Goal: Information Seeking & Learning: Stay updated

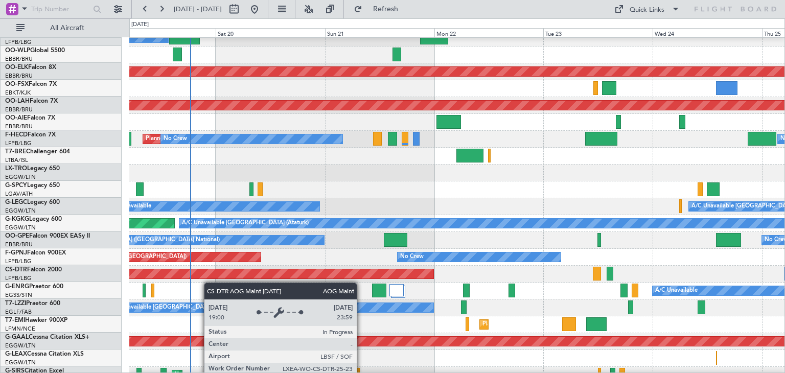
scroll to position [59, 0]
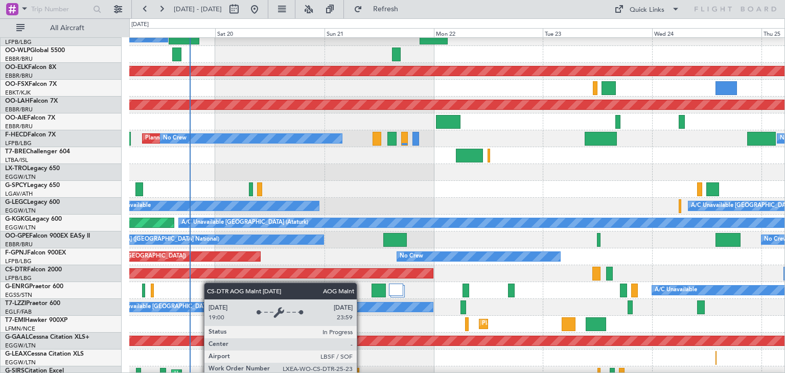
click at [184, 276] on div "AOG Maint Sofia" at bounding box center [149, 273] width 568 height 9
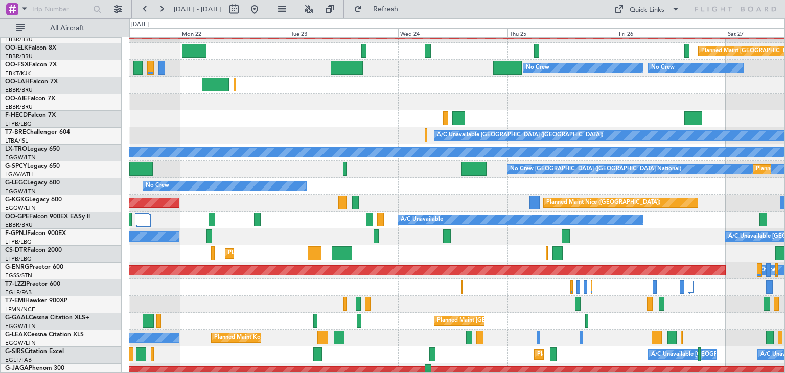
scroll to position [221, 0]
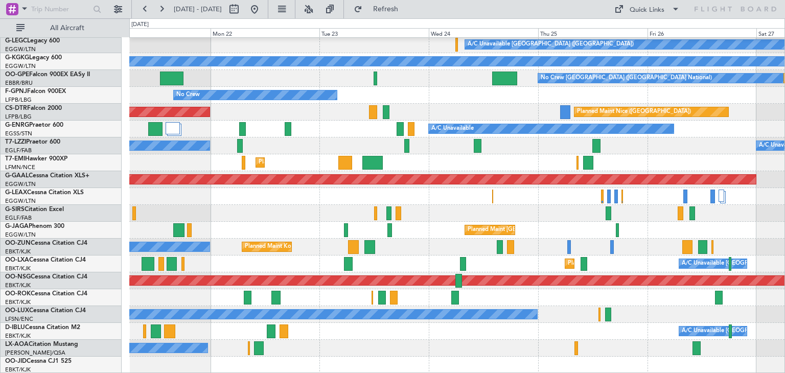
click at [237, 0] on html "[DATE] - [DATE] Refresh Quick Links All Aircraft A/C Unavailable [GEOGRAPHIC_DA…" at bounding box center [392, 186] width 785 height 373
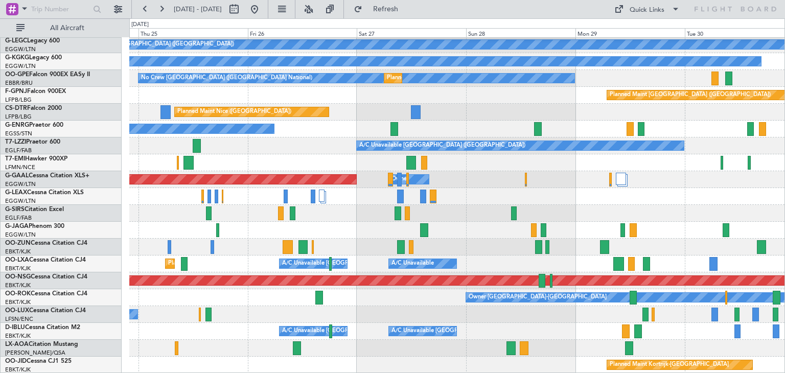
click at [385, 232] on div "A/C Unavailable [GEOGRAPHIC_DATA] ([GEOGRAPHIC_DATA]) A/C Unavailable [GEOGRAPH…" at bounding box center [456, 95] width 655 height 556
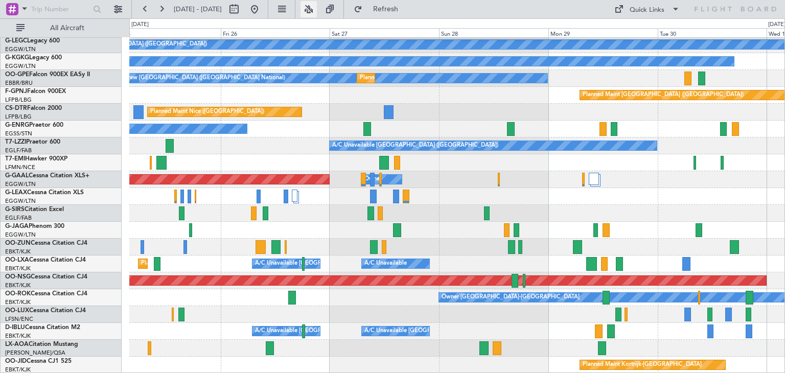
click at [317, 9] on button at bounding box center [308, 9] width 16 height 16
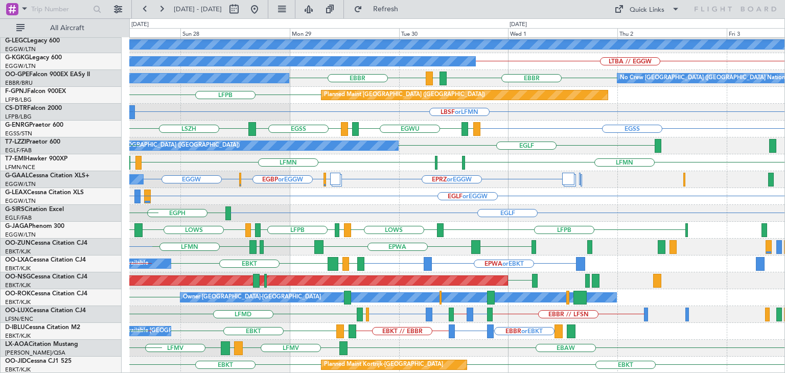
click at [319, 323] on div "LFPB HESX LFMN A/C Unavailable [GEOGRAPHIC_DATA] ([GEOGRAPHIC_DATA]) A/C Unavai…" at bounding box center [456, 95] width 655 height 556
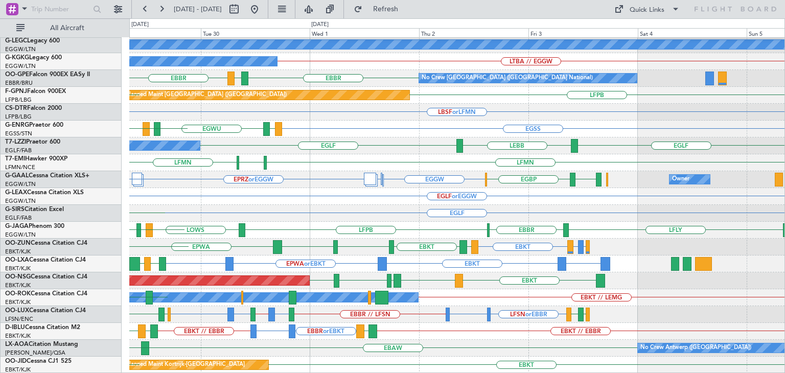
click at [376, 335] on div "LFPB HESX A/C Unavailable [GEOGRAPHIC_DATA] ([GEOGRAPHIC_DATA]) A/C Unavailable…" at bounding box center [456, 95] width 655 height 556
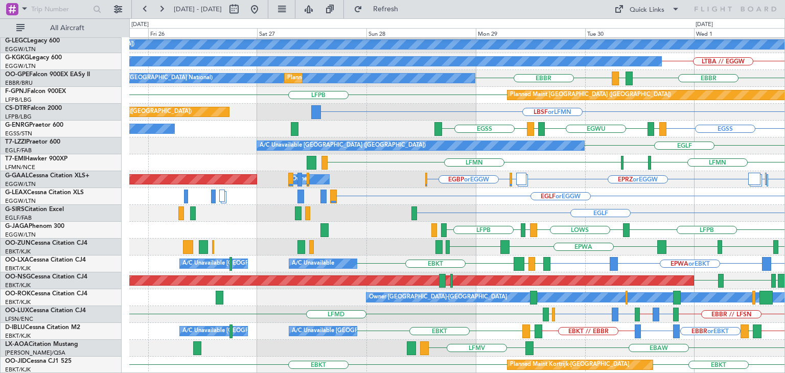
click at [572, 253] on div "LFPB A/C Unavailable [GEOGRAPHIC_DATA] ([GEOGRAPHIC_DATA]) A/C Unavailable [GEO…" at bounding box center [456, 95] width 655 height 556
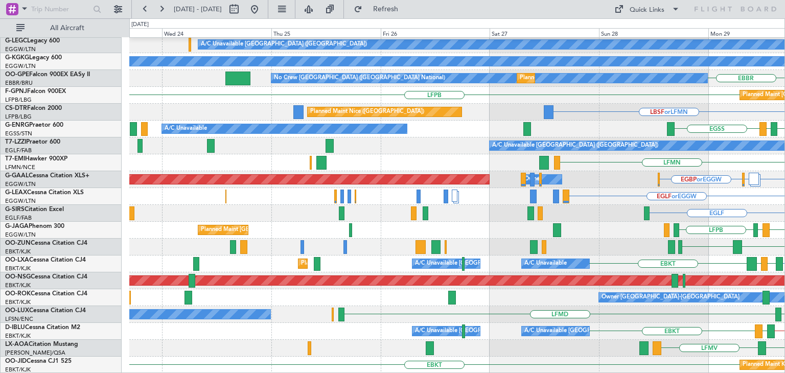
click at [497, 205] on div "LFPB A/C Unavailable [GEOGRAPHIC_DATA] ([GEOGRAPHIC_DATA]) A/C Unavailable [GEO…" at bounding box center [456, 95] width 655 height 556
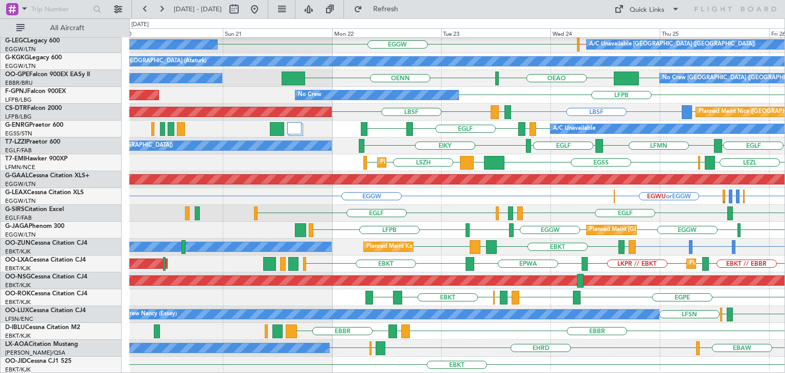
click at [473, 237] on div "LGIO LFMN LGMK HESX EGGW EGSS // EGGW A/C Unavailable [GEOGRAPHIC_DATA] ([GEOGR…" at bounding box center [456, 95] width 655 height 556
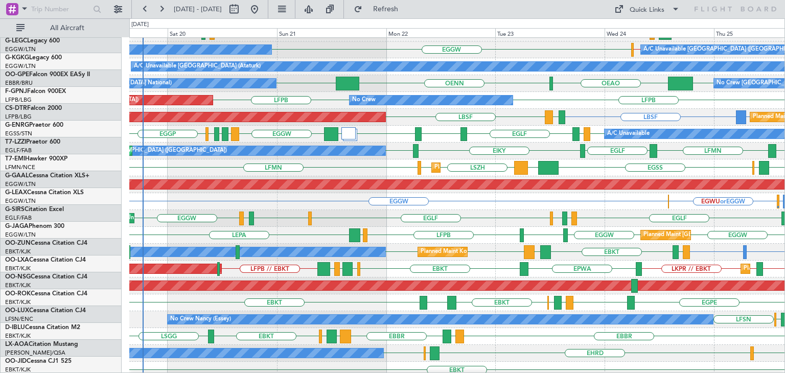
scroll to position [216, 0]
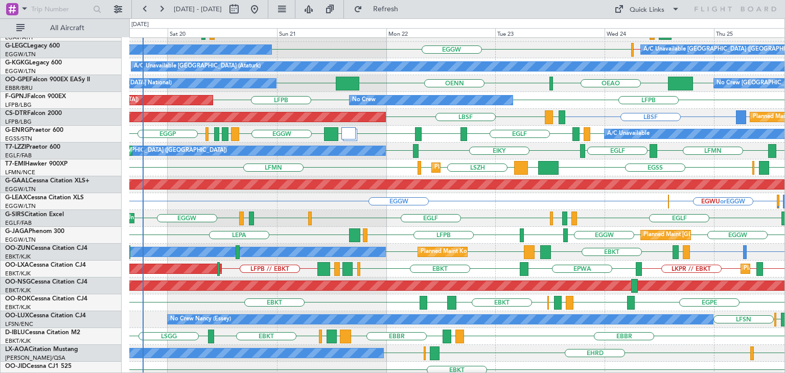
click at [419, 310] on div "EBKT [GEOGRAPHIC_DATA] EBKT LFTH [GEOGRAPHIC_DATA] EBKT LFKJ Planned Maint [GEO…" at bounding box center [456, 302] width 655 height 17
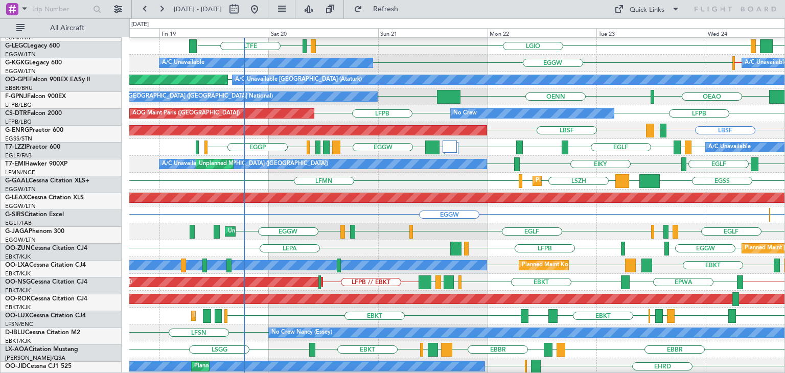
scroll to position [202, 0]
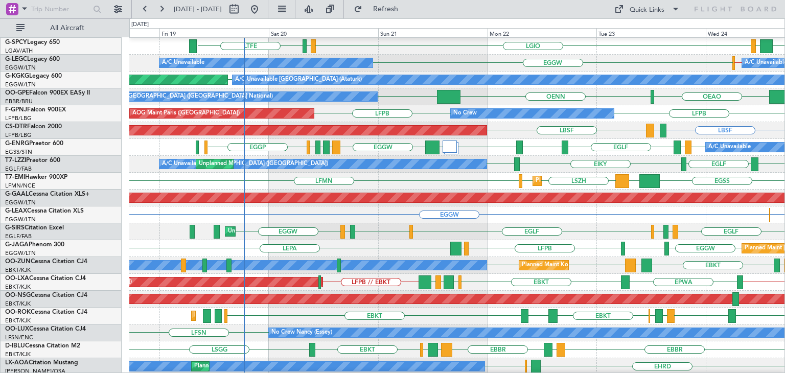
click at [396, 208] on div "EGGW EGWU or EGGW EGLF or EGGW" at bounding box center [456, 214] width 655 height 17
